Goal: Information Seeking & Learning: Learn about a topic

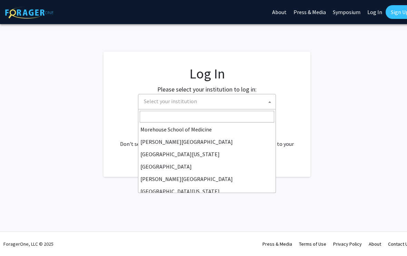
scroll to position [178, 0]
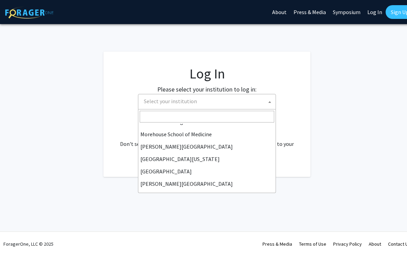
select select "24"
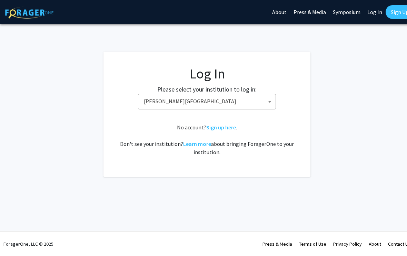
click at [225, 129] on link "Sign up here" at bounding box center [221, 127] width 30 height 7
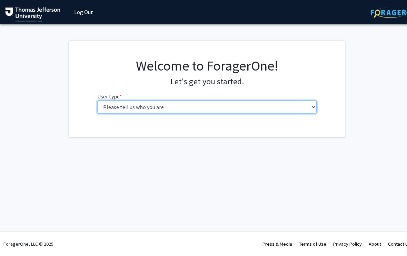
click at [176, 105] on select "Please tell us who you are Undergraduate Student Master's Student Doctoral Cand…" at bounding box center [207, 107] width 220 height 13
select select "3: doc"
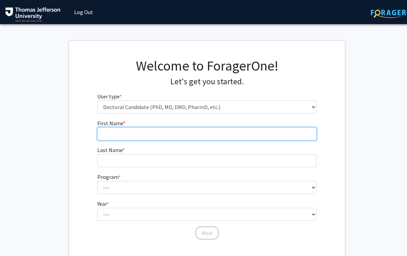
click at [193, 134] on input "First Name * required" at bounding box center [207, 134] width 220 height 13
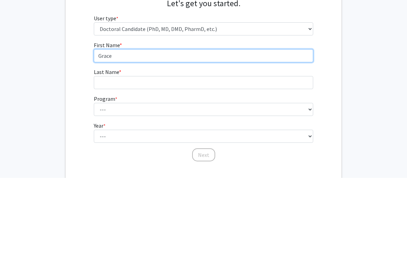
type input "Grace"
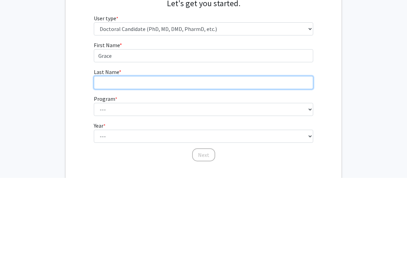
click at [205, 154] on input "Last Name * required" at bounding box center [204, 160] width 220 height 13
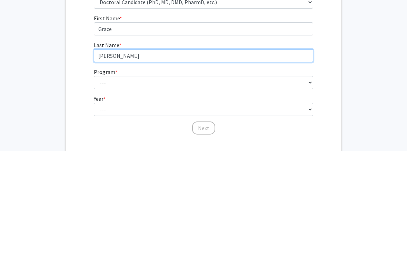
type input "[PERSON_NAME]"
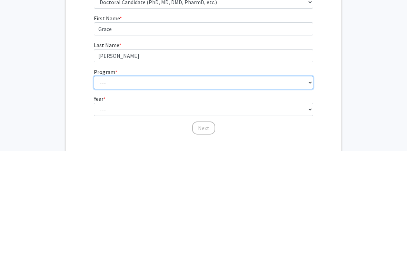
click at [156, 181] on select "--- Accelerated 3+3 BS in Health Sciences/Doctor of [MEDICAL_DATA] Accelerated …" at bounding box center [204, 187] width 220 height 13
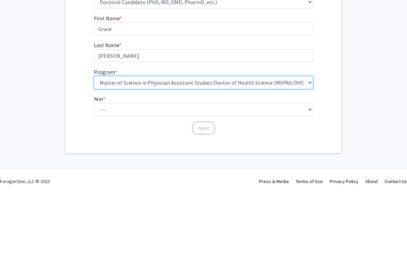
scroll to position [42, 0]
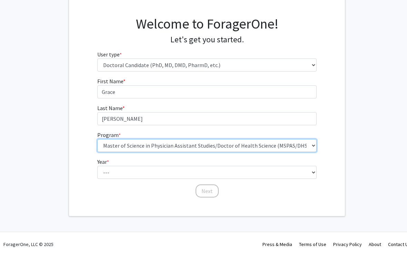
click at [171, 144] on select "--- Accelerated 3+3 BS in Health Sciences/Doctor of [MEDICAL_DATA] Accelerated …" at bounding box center [207, 145] width 220 height 13
select select "35: 815"
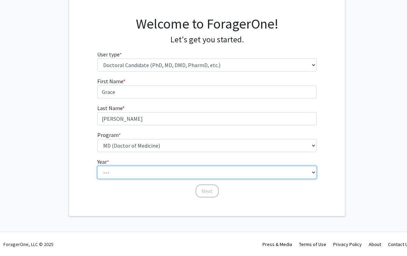
click at [159, 170] on select "--- First Year Second Year Third Year Fourth Year Fifth Year Sixth Year Seventh…" at bounding box center [207, 172] width 220 height 13
select select "1: first_year"
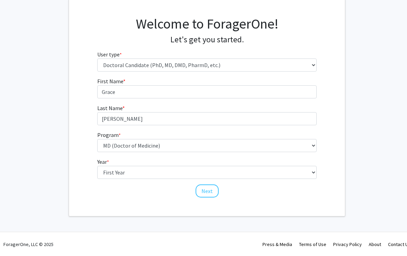
click at [205, 194] on button "Next" at bounding box center [206, 191] width 23 height 13
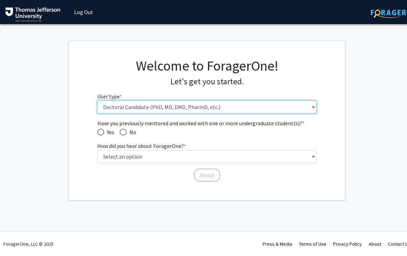
click at [246, 106] on select "Please tell us who you are Undergraduate Student Master's Student Doctoral Cand…" at bounding box center [207, 107] width 220 height 13
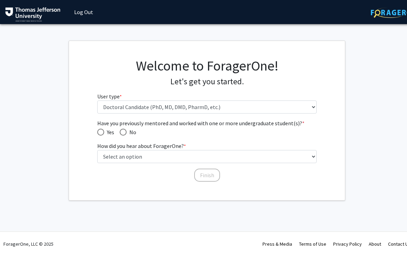
click at [123, 134] on span "Have you previously mentored and worked with one or more undergraduate student(…" at bounding box center [123, 132] width 7 height 7
click at [123, 134] on input "No" at bounding box center [123, 132] width 7 height 7
radio input "true"
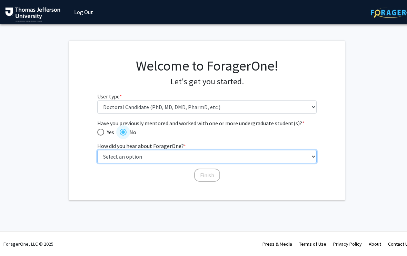
click at [152, 156] on select "Select an option Peer/student recommendation Faculty/staff recommendation Unive…" at bounding box center [207, 156] width 220 height 13
select select "2: faculty_recommendation"
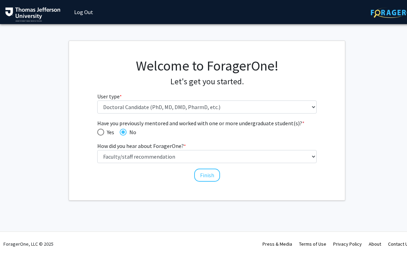
click at [208, 172] on button "Finish" at bounding box center [207, 175] width 26 height 13
click at [207, 176] on button "Finish" at bounding box center [207, 175] width 26 height 13
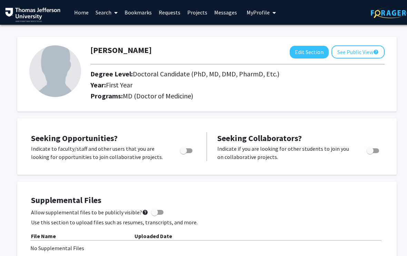
click at [197, 12] on link "Projects" at bounding box center [197, 12] width 27 height 24
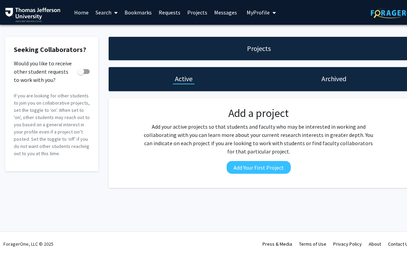
click at [113, 12] on span at bounding box center [114, 13] width 6 height 24
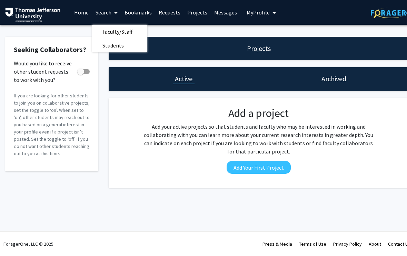
click at [118, 29] on span "Faculty/Staff" at bounding box center [117, 32] width 51 height 14
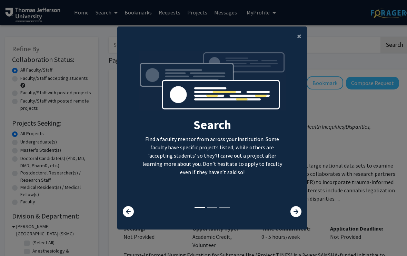
click at [291, 214] on icon at bounding box center [295, 211] width 11 height 11
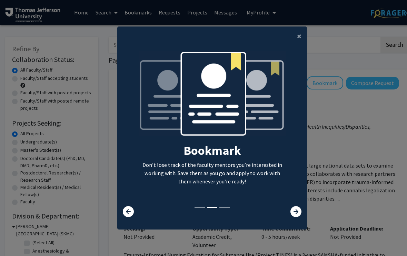
click at [129, 212] on icon at bounding box center [128, 211] width 11 height 11
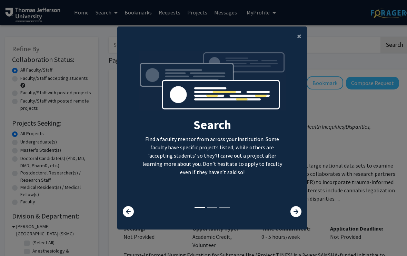
click at [295, 213] on icon at bounding box center [295, 211] width 11 height 11
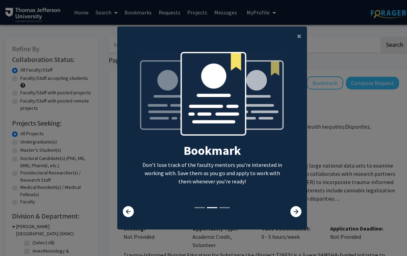
click at [292, 211] on icon at bounding box center [295, 211] width 11 height 11
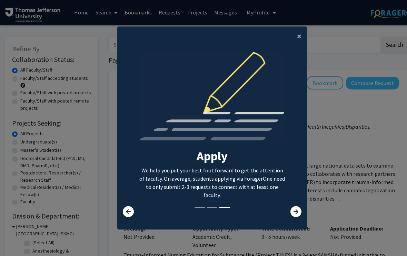
click at [293, 213] on icon at bounding box center [295, 211] width 11 height 11
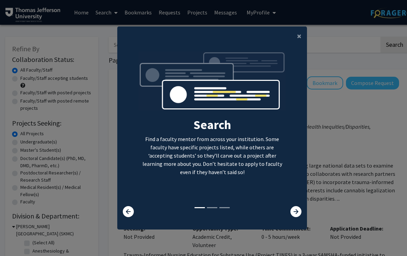
click at [299, 32] on span "×" at bounding box center [299, 36] width 4 height 11
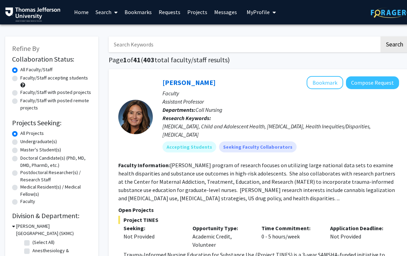
scroll to position [2, 0]
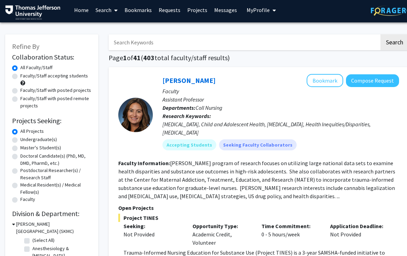
click at [20, 155] on label "Doctoral Candidate(s) (PhD, MD, DMD, PharmD, etc.)" at bounding box center [55, 160] width 71 height 14
click at [20, 155] on input "Doctoral Candidate(s) (PhD, MD, DMD, PharmD, etc.)" at bounding box center [22, 155] width 4 height 4
radio input "true"
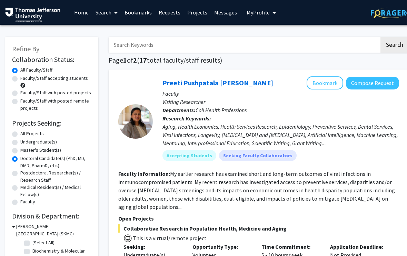
click at [20, 78] on label "Faculty/Staff accepting students" at bounding box center [54, 78] width 68 height 7
click at [20, 78] on input "Faculty/Staff accepting students" at bounding box center [22, 77] width 4 height 4
radio input "true"
click at [222, 123] on div "Aging, Health Economics, Health Services Research, Epidemiology, Preventive Ser…" at bounding box center [280, 135] width 236 height 25
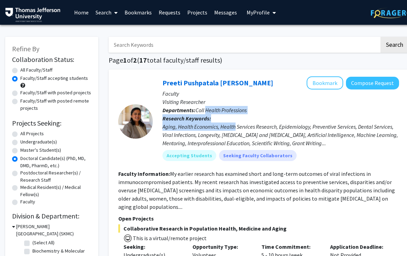
click at [197, 108] on span "Coll Health Professions" at bounding box center [220, 110] width 51 height 7
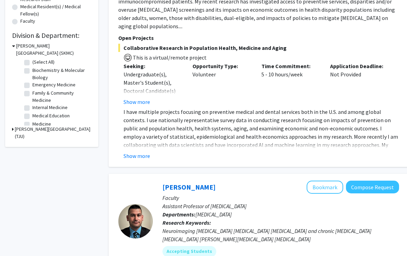
scroll to position [182, 0]
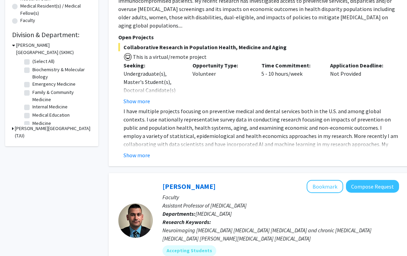
click at [140, 151] on button "Show more" at bounding box center [136, 155] width 27 height 8
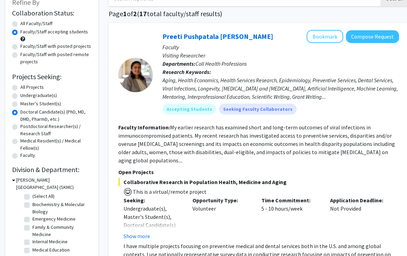
scroll to position [45, 0]
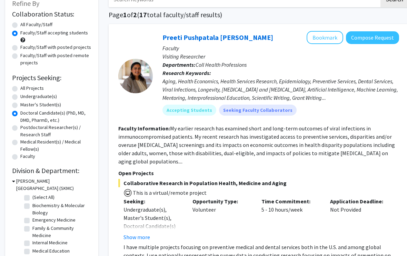
click at [327, 32] on button "Bookmark" at bounding box center [324, 37] width 37 height 13
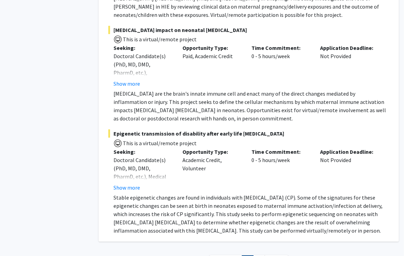
scroll to position [4169, 7]
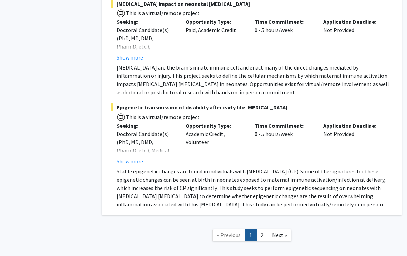
click at [260, 230] on link "2" at bounding box center [262, 236] width 12 height 12
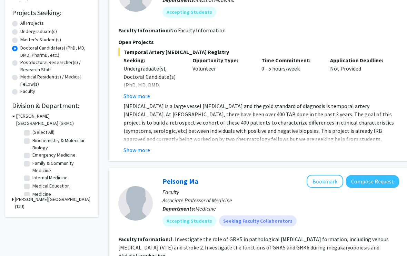
scroll to position [111, 0]
click at [147, 148] on button "Show more" at bounding box center [136, 150] width 27 height 8
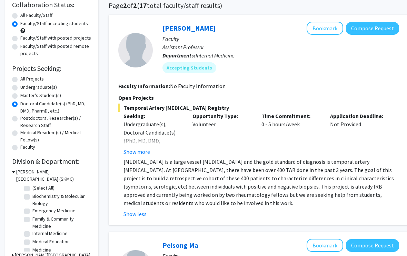
scroll to position [53, 0]
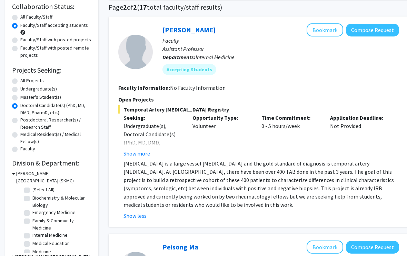
click at [313, 35] on button "Bookmark" at bounding box center [324, 29] width 37 height 13
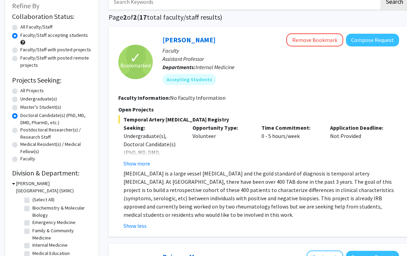
scroll to position [0, 0]
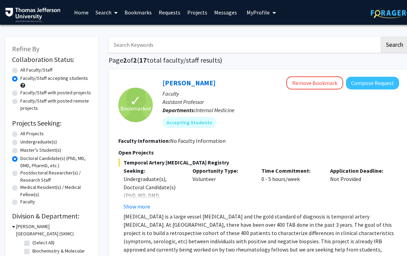
click at [20, 91] on label "Faculty/Staff with posted projects" at bounding box center [55, 92] width 71 height 7
click at [20, 91] on input "Faculty/Staff with posted projects" at bounding box center [22, 91] width 4 height 4
radio input "true"
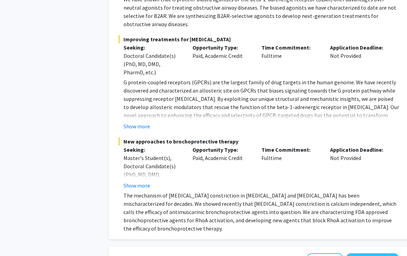
scroll to position [1426, 0]
